Goal: Task Accomplishment & Management: Manage account settings

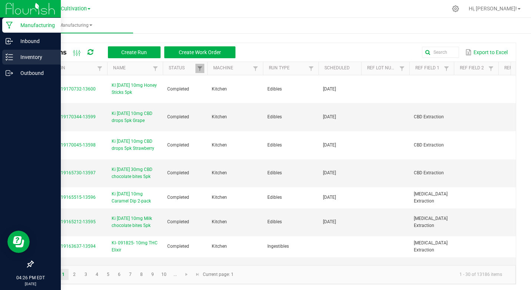
click at [45, 57] on p "Inventory" at bounding box center [35, 57] width 45 height 9
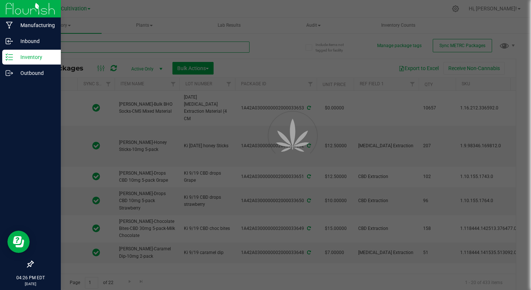
click at [84, 46] on input "text" at bounding box center [141, 47] width 217 height 11
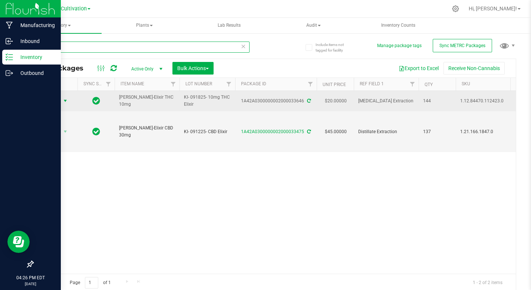
type input "elixir"
click at [65, 102] on span "select" at bounding box center [65, 101] width 6 height 6
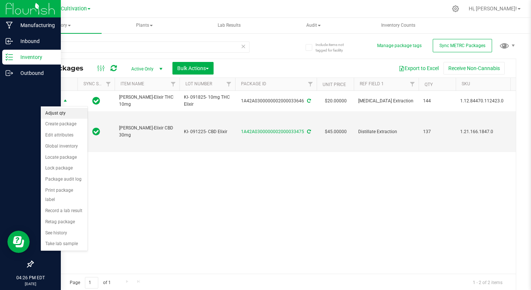
click at [66, 114] on li "Adjust qty" at bounding box center [64, 113] width 47 height 11
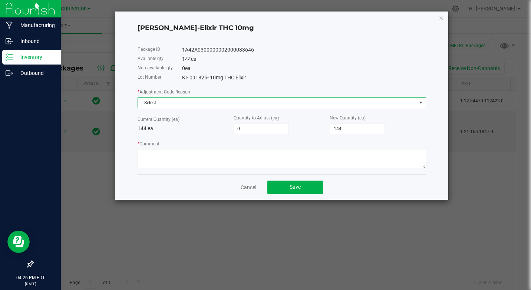
click at [422, 105] on span at bounding box center [421, 103] width 6 height 6
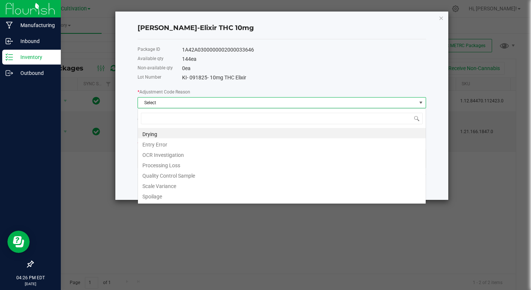
scroll to position [11, 289]
click at [163, 143] on li "Entry Error" at bounding box center [282, 143] width 288 height 10
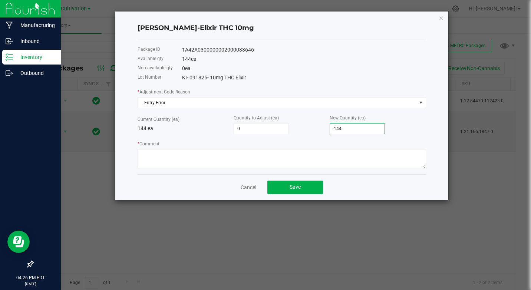
type input "-143"
type input "1"
type input "-129"
type input "15"
type input "13"
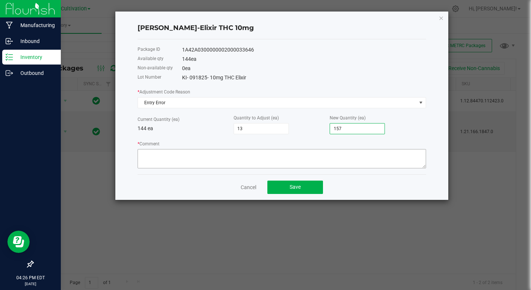
type input "157"
click at [162, 155] on textarea "* Comment" at bounding box center [282, 158] width 289 height 19
type textarea "Miscount by [PERSON_NAME]"
click at [279, 190] on button "Save" at bounding box center [296, 187] width 56 height 13
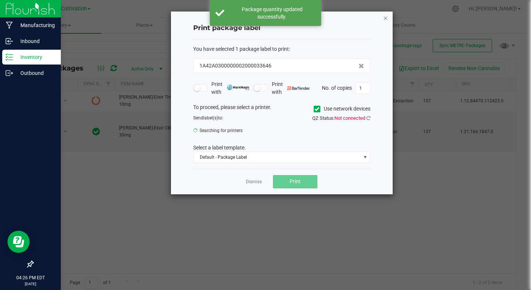
click at [387, 15] on icon "button" at bounding box center [385, 17] width 5 height 9
